Goal: Task Accomplishment & Management: Manage account settings

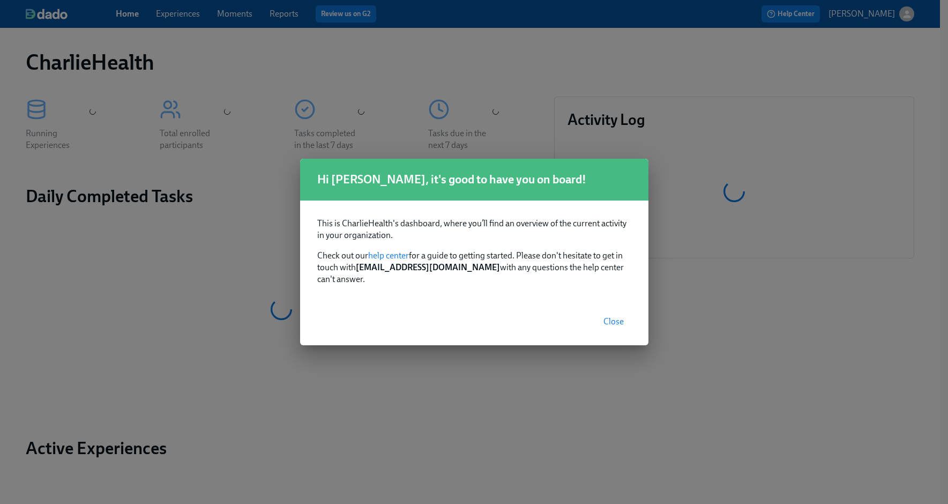
click at [616, 319] on span "Close" at bounding box center [614, 321] width 20 height 11
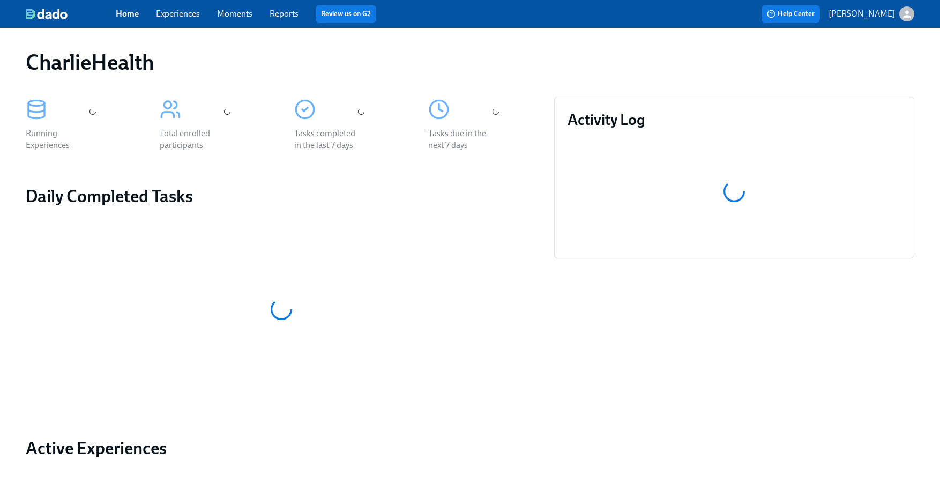
drag, startPoint x: 452, startPoint y: 250, endPoint x: 182, endPoint y: -21, distance: 382.8
click at [182, 0] on html "Home Experiences Moments Reports Review us on G2 Help Center [PERSON_NAME] Char…" at bounding box center [470, 342] width 940 height 684
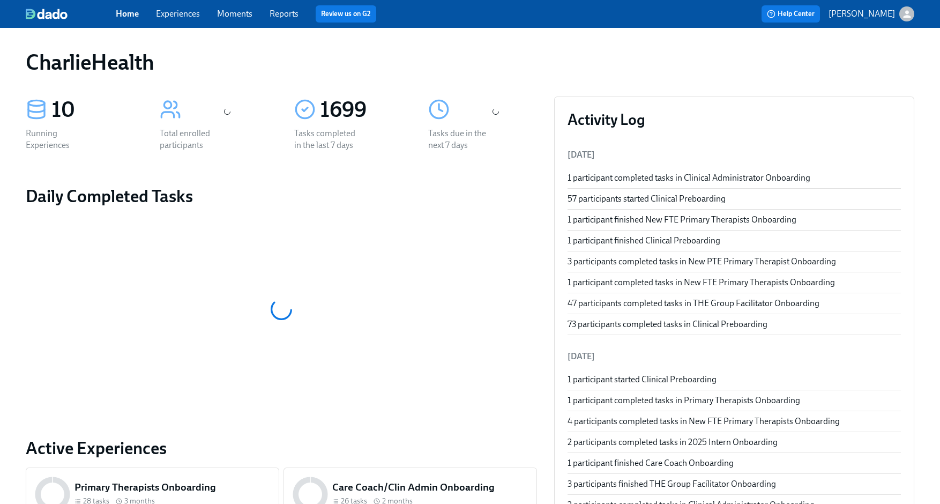
click at [175, 17] on link "Experiences" at bounding box center [178, 14] width 44 height 10
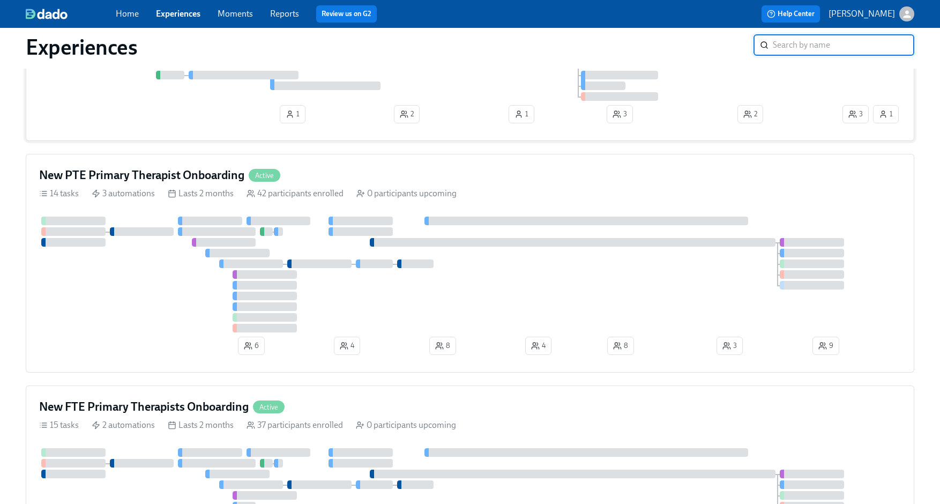
scroll to position [848, 0]
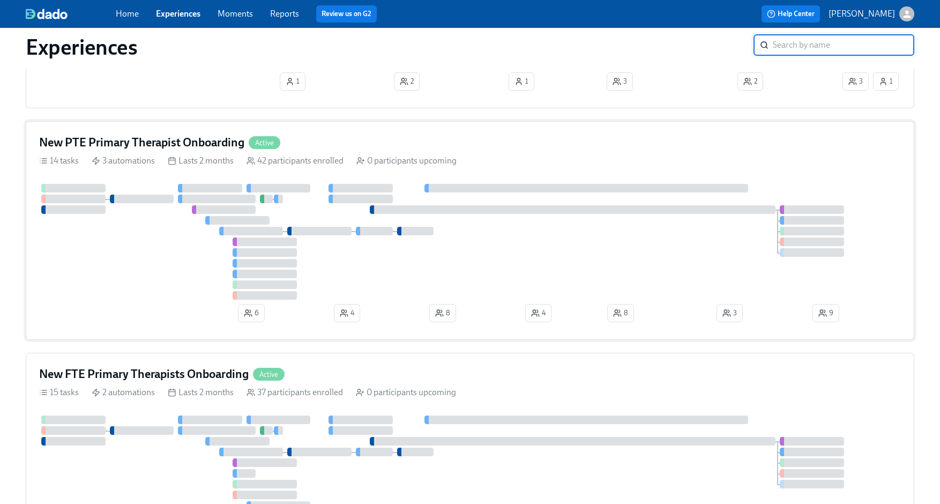
click at [540, 294] on div at bounding box center [470, 242] width 862 height 116
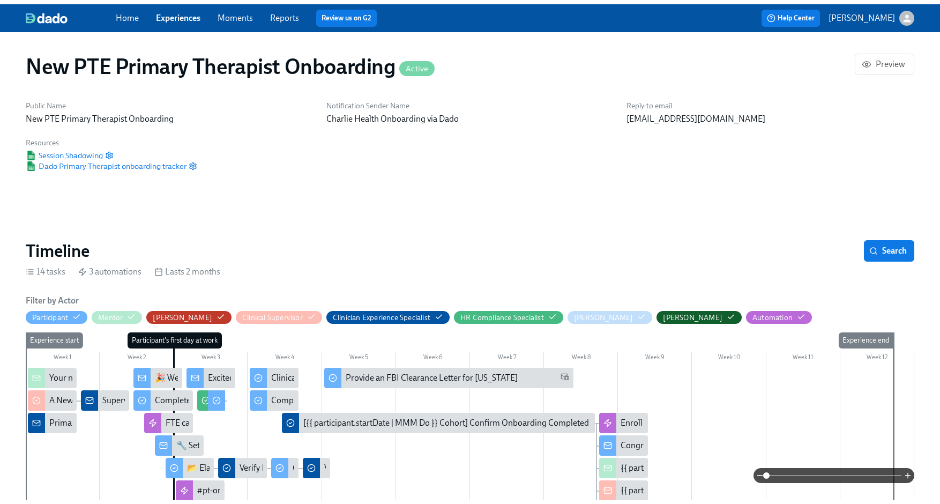
scroll to position [0, 7741]
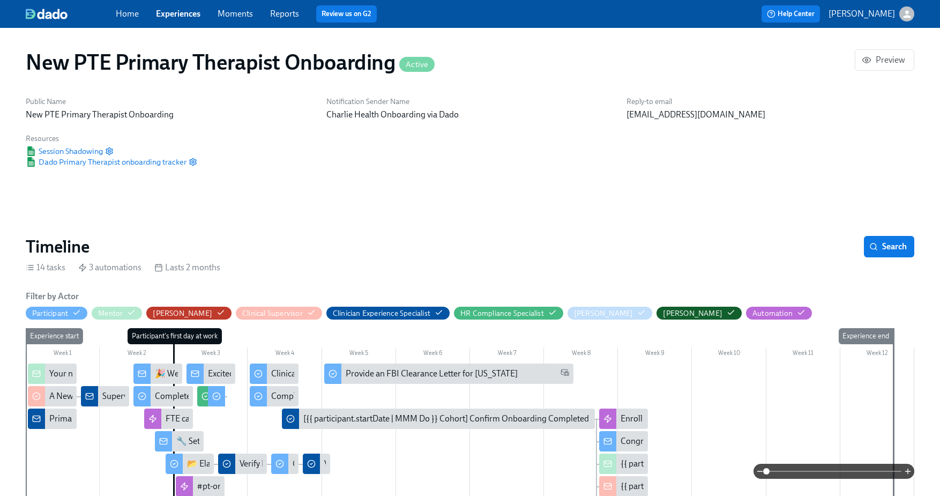
click at [184, 25] on div "Home Experiences Moments Reports Review us on G2 Help Center Jessica Barrett" at bounding box center [470, 14] width 940 height 28
click at [181, 16] on link "Experiences" at bounding box center [178, 14] width 44 height 10
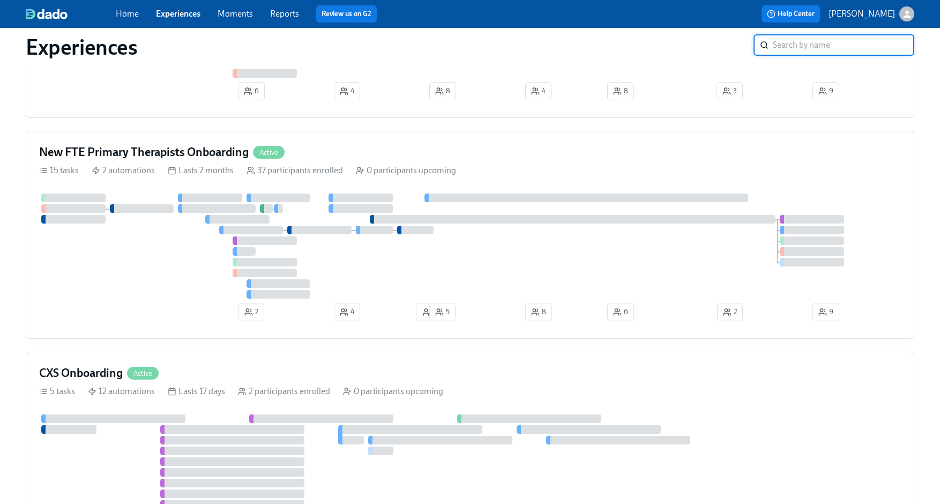
scroll to position [1069, 0]
click at [167, 285] on div at bounding box center [470, 246] width 862 height 105
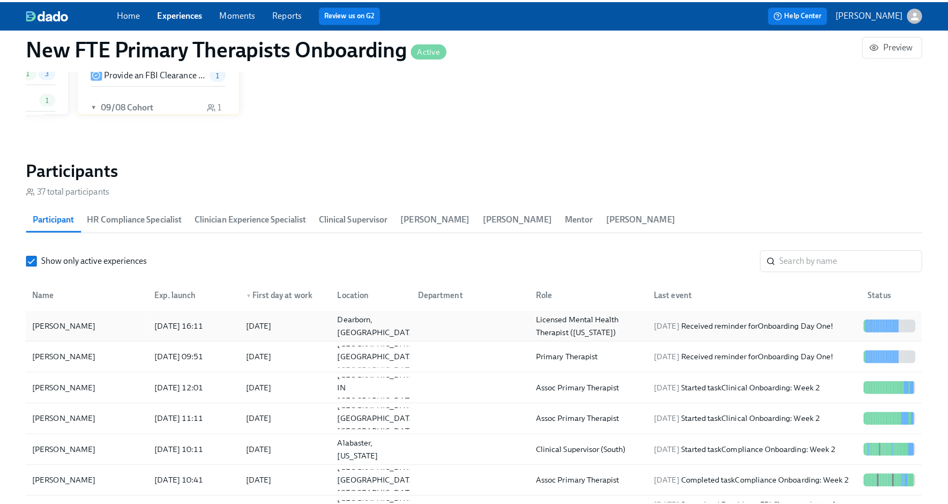
scroll to position [0, 7741]
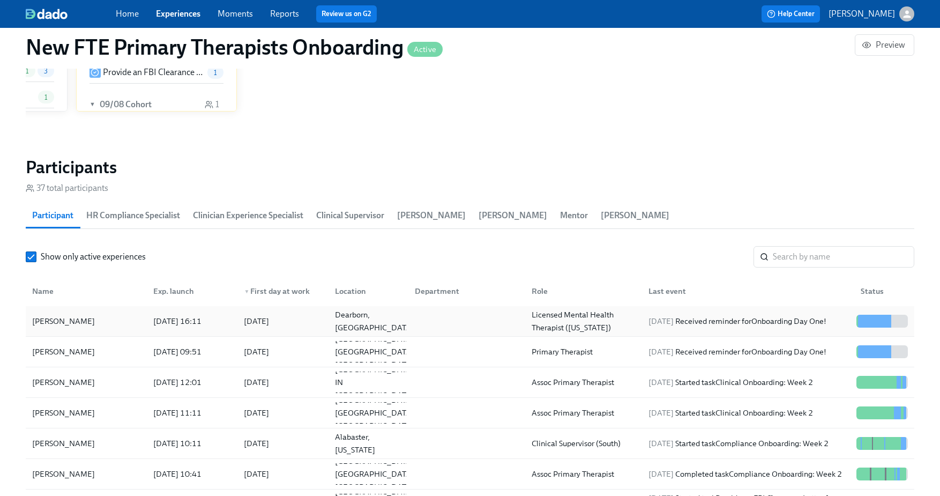
click at [110, 320] on div "Amani Dobbs" at bounding box center [86, 320] width 117 height 21
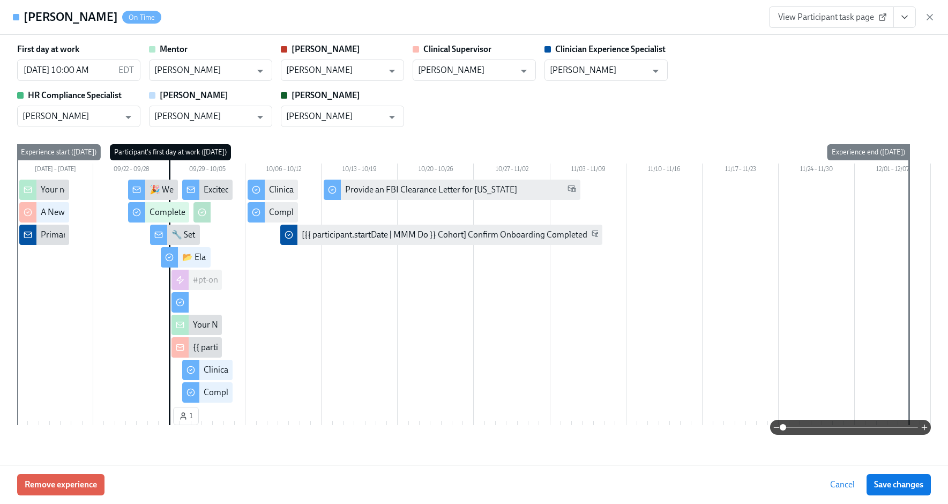
click at [903, 20] on icon "View task page" at bounding box center [904, 17] width 11 height 11
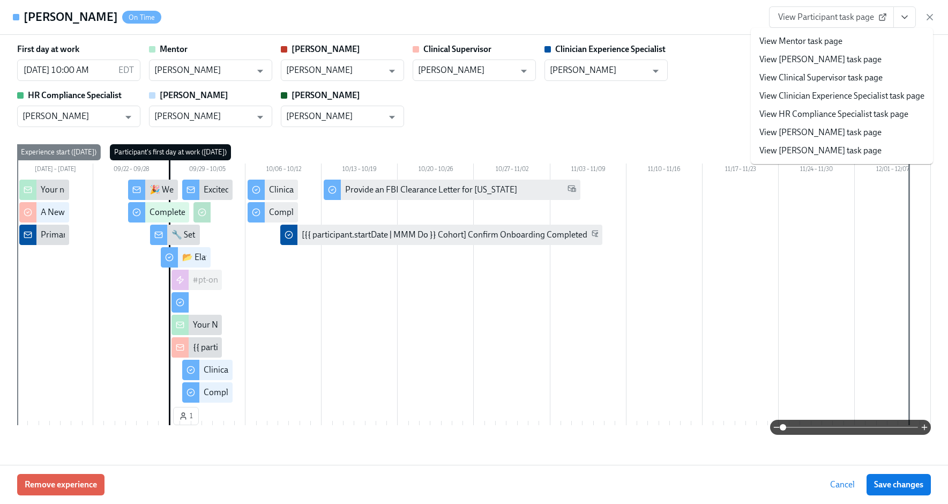
click at [808, 113] on link "View HR Compliance Specialist task page" at bounding box center [834, 114] width 149 height 12
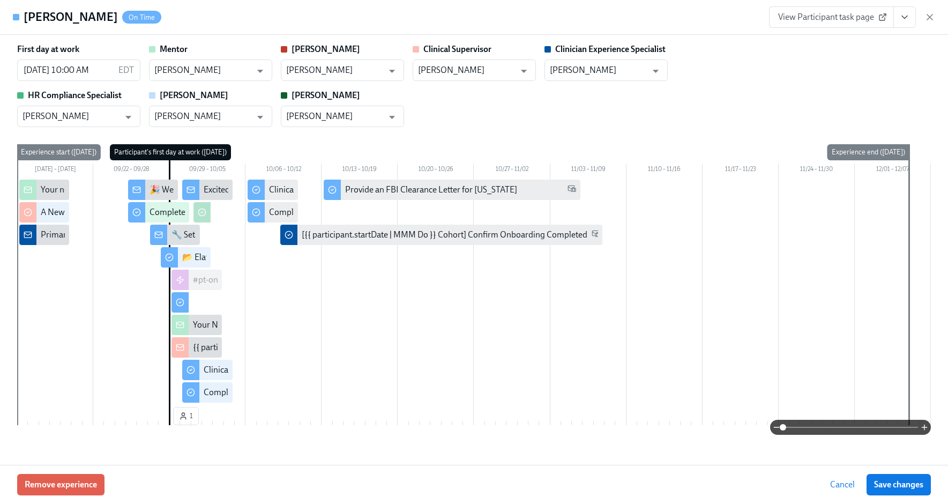
click at [876, 20] on span "View Participant task page" at bounding box center [831, 17] width 107 height 11
